Goal: Task Accomplishment & Management: Manage account settings

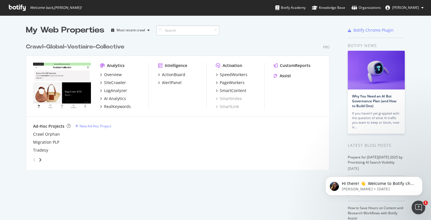
click at [179, 33] on input at bounding box center [188, 30] width 63 height 10
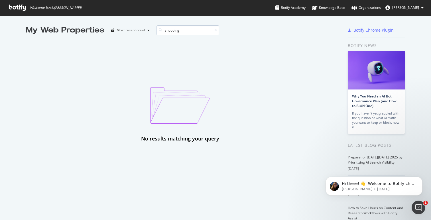
type input "shopping"
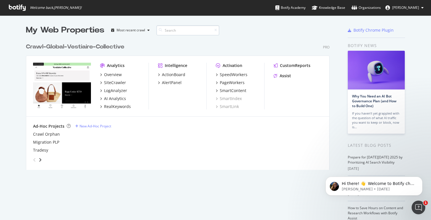
scroll to position [134, 308]
type input "google"
click at [110, 73] on div "Overview" at bounding box center [113, 75] width 18 height 6
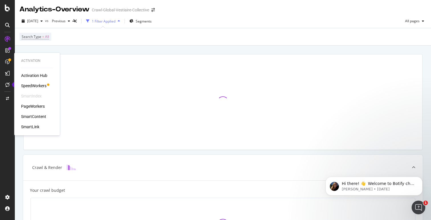
click at [30, 85] on div "SpeedWorkers" at bounding box center [33, 86] width 25 height 6
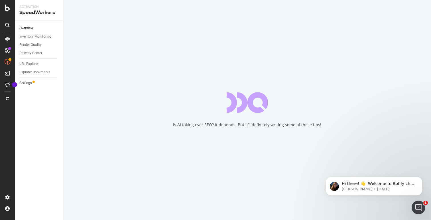
click at [33, 83] on link "Settings" at bounding box center [39, 83] width 40 height 6
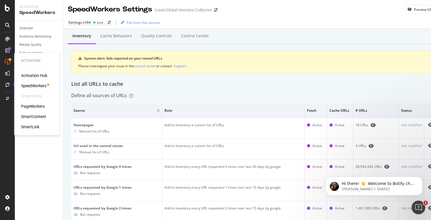
click at [32, 83] on div "SpeedWorkers" at bounding box center [33, 86] width 25 height 6
